Goal: Information Seeking & Learning: Learn about a topic

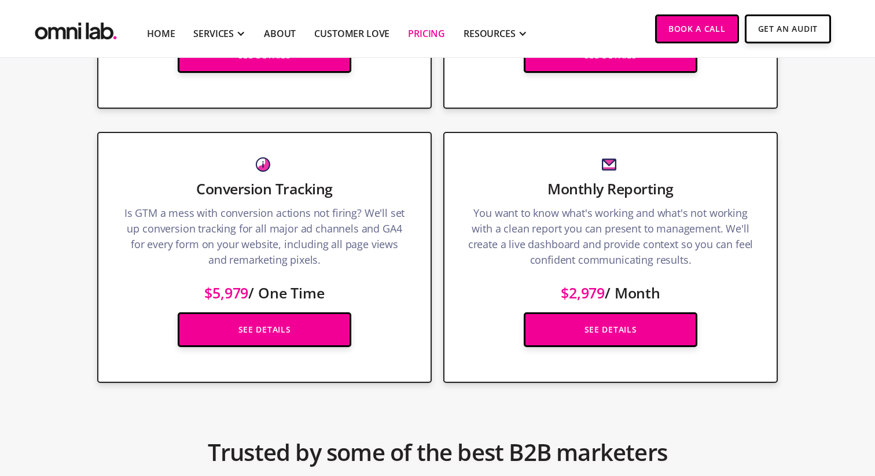
scroll to position [1696, 0]
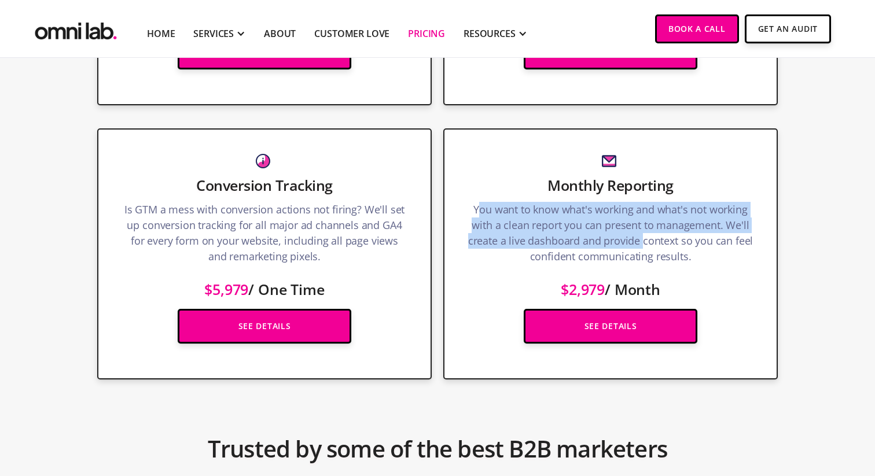
drag, startPoint x: 479, startPoint y: 204, endPoint x: 643, endPoint y: 237, distance: 167.1
click at [643, 237] on p "You want to know what's working and what's not working with a clean report you …" at bounding box center [610, 236] width 286 height 68
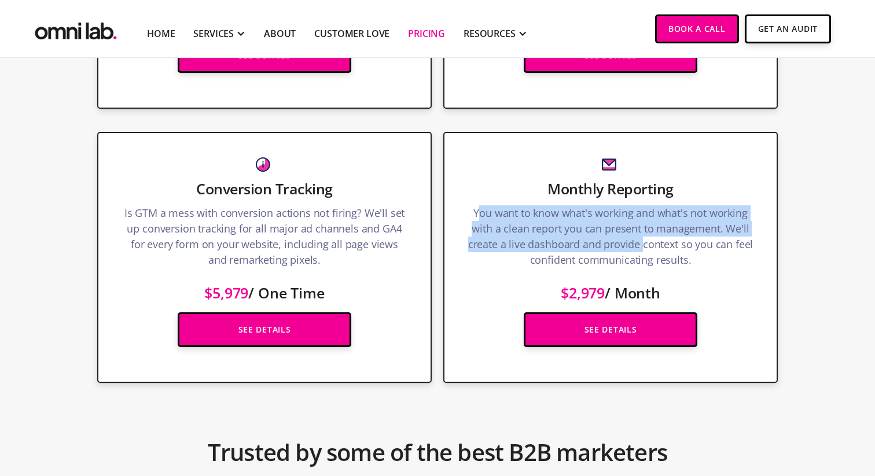
scroll to position [1693, 0]
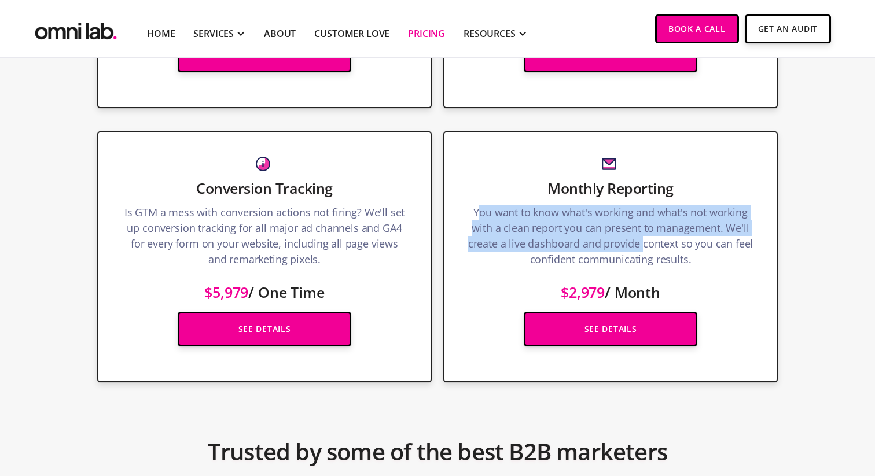
click at [643, 237] on p "You want to know what's working and what's not working with a clean report you …" at bounding box center [610, 239] width 286 height 68
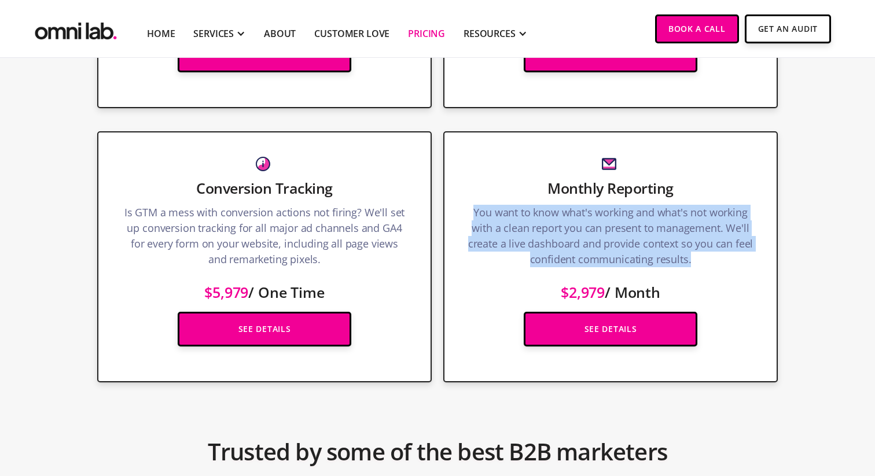
drag, startPoint x: 709, startPoint y: 264, endPoint x: 459, endPoint y: 216, distance: 255.0
click at [459, 216] on div "Monthly Reporting You want to know what's working and what's not working with a…" at bounding box center [610, 257] width 334 height 252
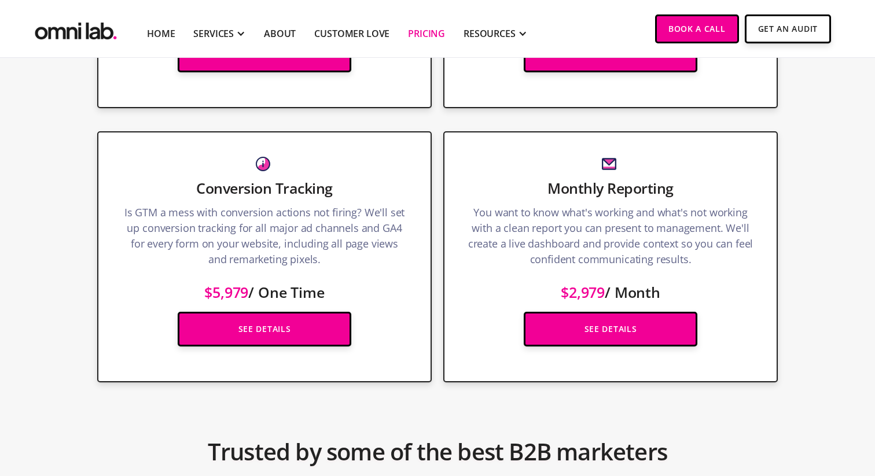
drag, startPoint x: 459, startPoint y: 216, endPoint x: 707, endPoint y: 292, distance: 259.3
click at [707, 292] on div "Monthly Reporting You want to know what's working and what's not working with a…" at bounding box center [610, 257] width 334 height 252
click at [707, 292] on p "$2,979 / Month" at bounding box center [610, 286] width 286 height 27
